Goal: Task Accomplishment & Management: Use online tool/utility

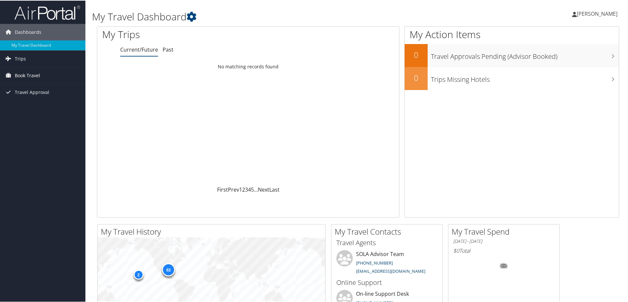
click at [18, 74] on span "Book Travel" at bounding box center [27, 75] width 25 height 16
click at [25, 87] on link "Approval Request (Beta)" at bounding box center [42, 88] width 85 height 10
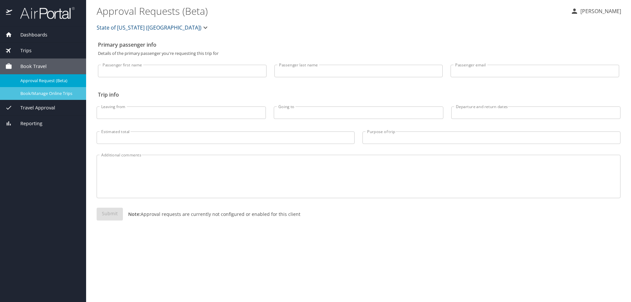
click at [41, 90] on div "Book/Manage Online Trips" at bounding box center [43, 94] width 76 height 8
